Goal: Task Accomplishment & Management: Manage account settings

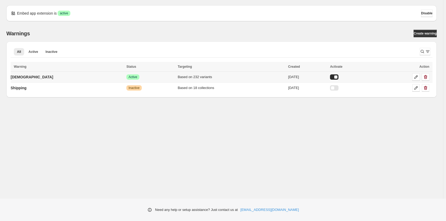
click at [50, 77] on td "[DEMOGRAPHIC_DATA]" at bounding box center [68, 77] width 114 height 11
click at [20, 77] on p "[DEMOGRAPHIC_DATA]" at bounding box center [32, 76] width 42 height 5
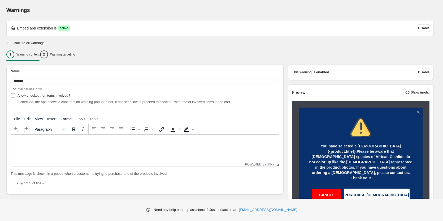
type input "*******"
type input "**********"
click at [74, 58] on div "2 Warning targeting" at bounding box center [57, 54] width 35 height 8
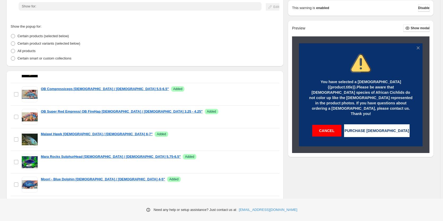
scroll to position [292, 0]
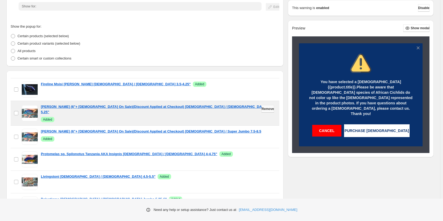
click at [263, 110] on span "Remove" at bounding box center [267, 109] width 12 height 4
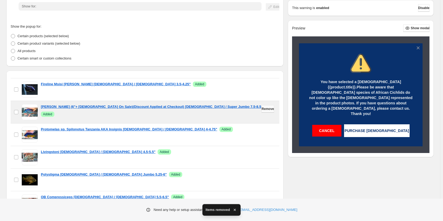
click at [264, 109] on span "Remove" at bounding box center [267, 109] width 12 height 4
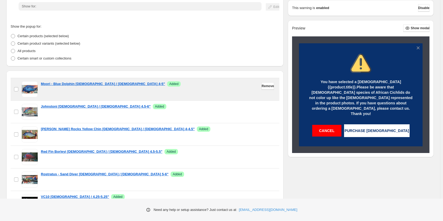
scroll to position [477, 0]
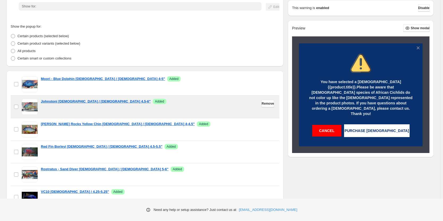
click at [195, 113] on div "Johnstoni [DEMOGRAPHIC_DATA] / [DEMOGRAPHIC_DATA] 4.5-6" Success Added" at bounding box center [158, 107] width 235 height 16
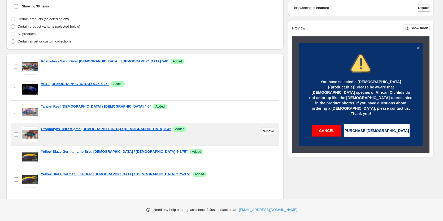
scroll to position [152, 0]
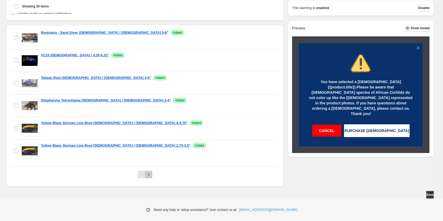
click at [149, 175] on icon "Next" at bounding box center [148, 174] width 5 height 5
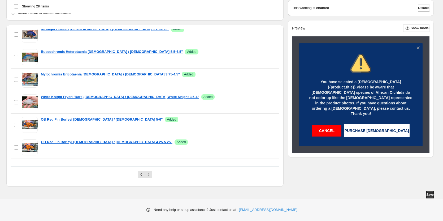
scroll to position [523, 0]
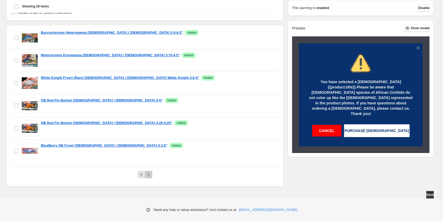
click at [150, 176] on icon "Next" at bounding box center [148, 174] width 5 height 5
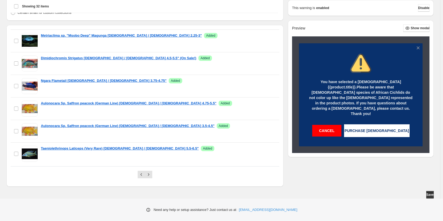
scroll to position [613, 0]
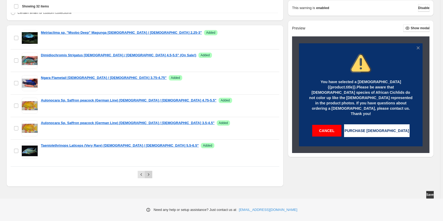
click at [151, 173] on icon "Next" at bounding box center [148, 174] width 5 height 5
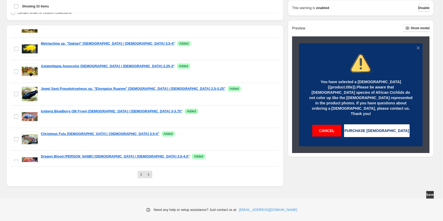
scroll to position [636, 0]
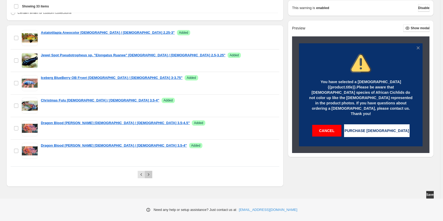
click at [149, 174] on icon "Next" at bounding box center [148, 174] width 5 height 5
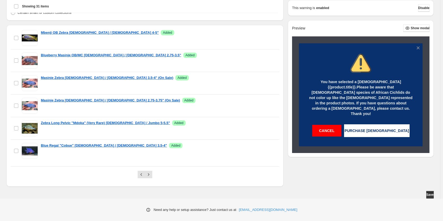
scroll to position [591, 0]
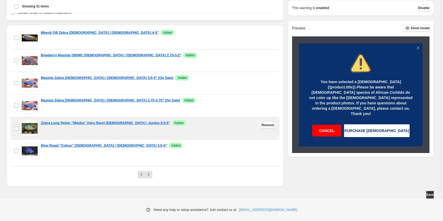
click at [262, 125] on span "Remove" at bounding box center [267, 125] width 12 height 4
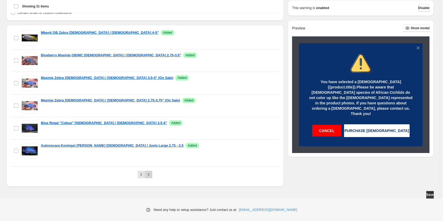
click at [150, 174] on icon "Next" at bounding box center [148, 174] width 5 height 5
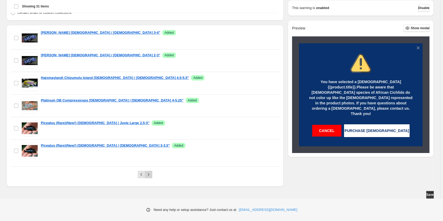
click at [149, 175] on icon "Next" at bounding box center [148, 174] width 5 height 5
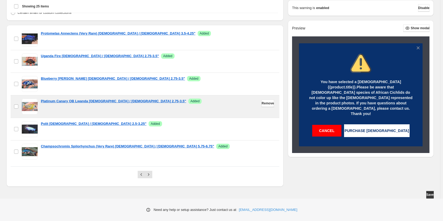
scroll to position [455, 0]
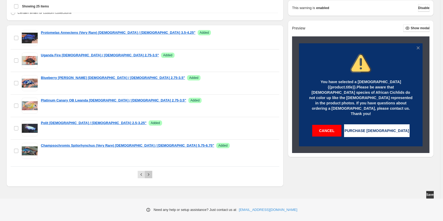
click at [149, 176] on icon "Next" at bounding box center [148, 174] width 5 height 5
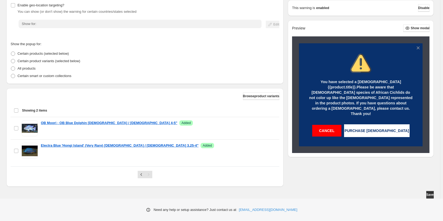
scroll to position [89, 0]
click at [431, 195] on span "Save" at bounding box center [429, 194] width 7 height 4
click at [140, 175] on icon "Previous" at bounding box center [141, 174] width 5 height 5
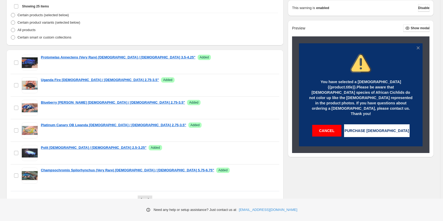
scroll to position [152, 0]
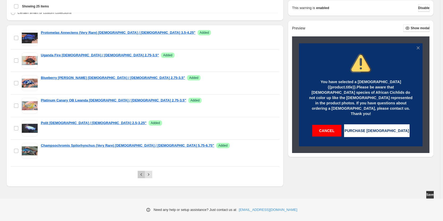
click at [143, 173] on icon "Previous" at bounding box center [141, 174] width 5 height 5
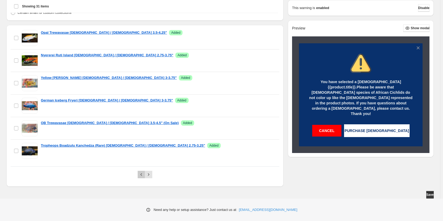
click at [142, 176] on icon "Previous" at bounding box center [141, 174] width 5 height 5
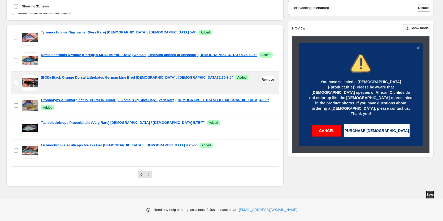
scroll to position [0, 0]
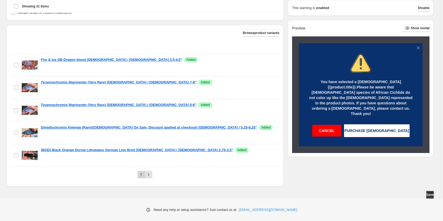
click at [141, 172] on icon "Previous" at bounding box center [141, 174] width 5 height 5
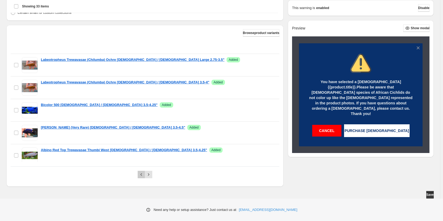
click at [142, 175] on icon "Previous" at bounding box center [141, 174] width 5 height 5
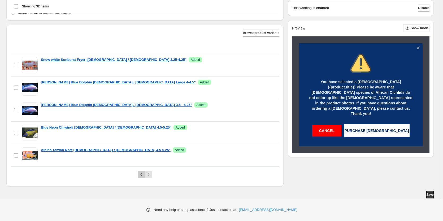
click at [142, 175] on icon "Previous" at bounding box center [141, 174] width 5 height 5
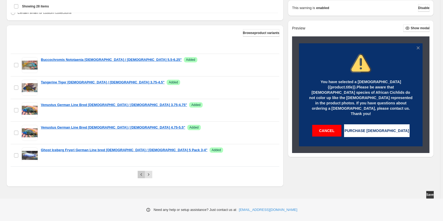
click at [142, 175] on icon "Previous" at bounding box center [141, 174] width 5 height 5
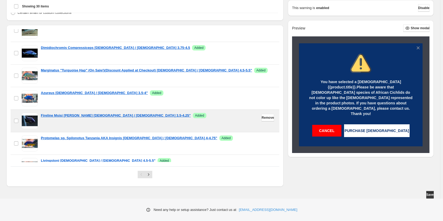
scroll to position [133, 0]
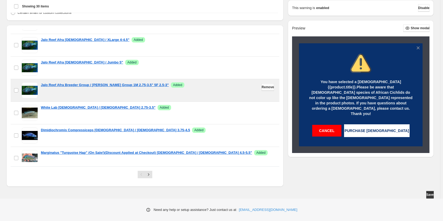
click at [261, 87] on span "Remove" at bounding box center [267, 87] width 12 height 4
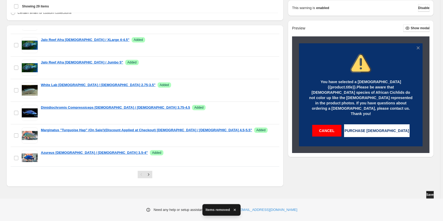
click at [430, 194] on span "Save" at bounding box center [429, 194] width 7 height 4
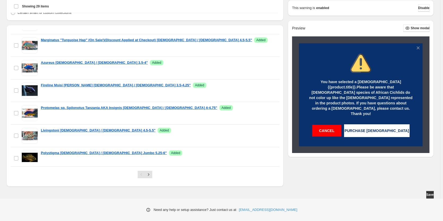
scroll to position [265, 0]
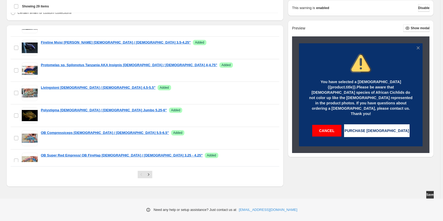
click at [71, 195] on div "Save" at bounding box center [219, 194] width 427 height 7
click at [431, 193] on span "Save" at bounding box center [429, 194] width 7 height 4
